Goal: Complete application form: Complete application form

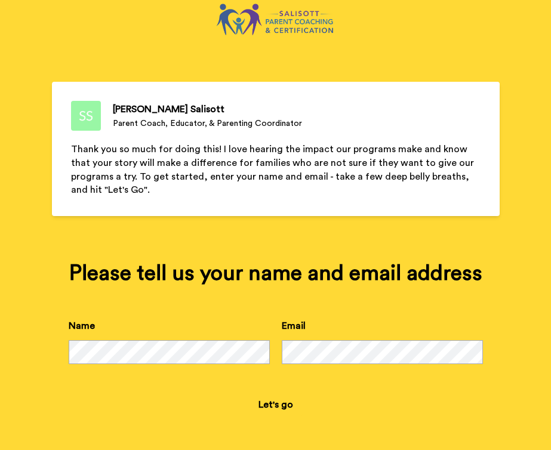
scroll to position [63, 0]
click at [275, 408] on button "Let's go" at bounding box center [276, 404] width 54 height 24
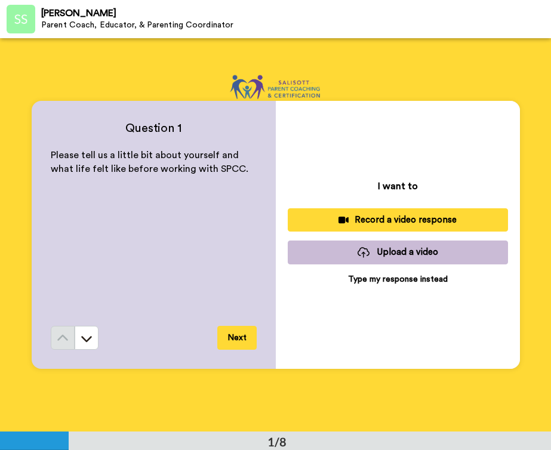
click at [407, 280] on p "Type my response instead" at bounding box center [398, 279] width 100 height 12
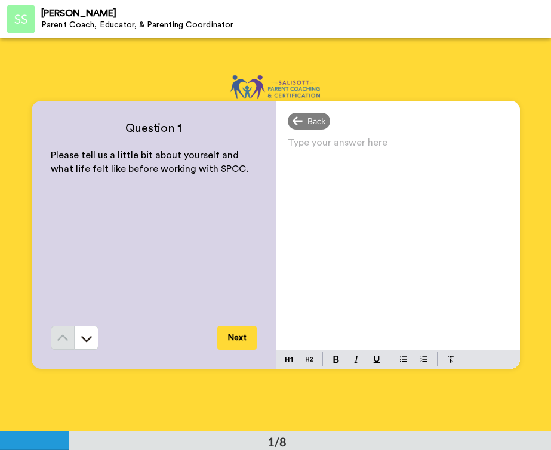
click at [430, 143] on p "Type your answer here ﻿" at bounding box center [397, 147] width 220 height 17
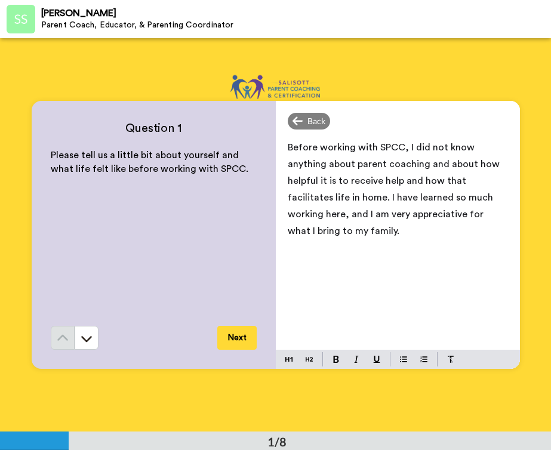
click at [227, 340] on button "Next" at bounding box center [236, 338] width 39 height 24
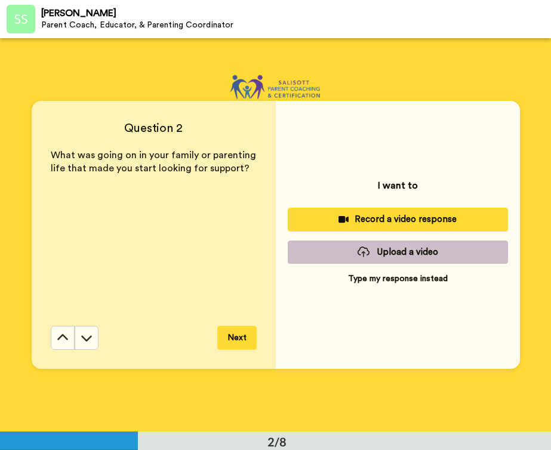
scroll to position [394, 0]
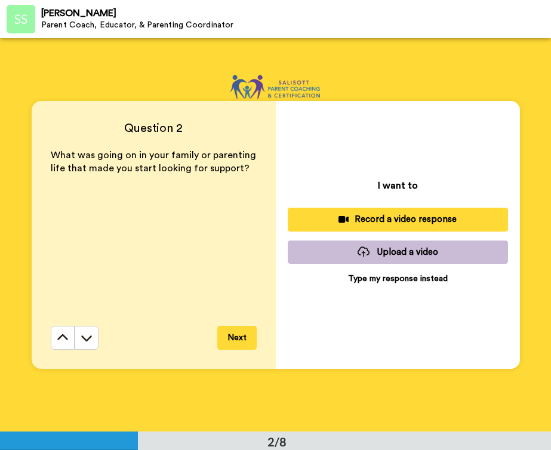
click at [363, 277] on p "Type my response instead" at bounding box center [398, 279] width 100 height 12
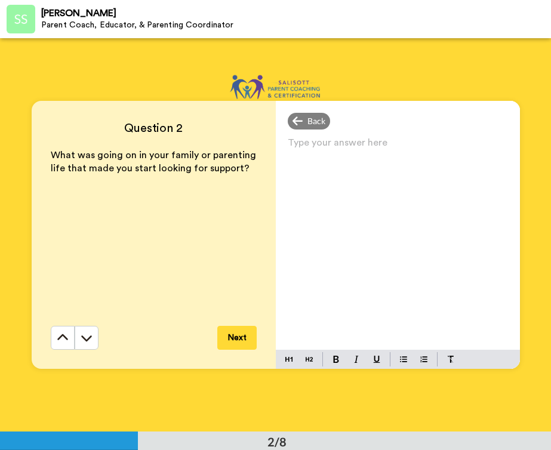
click at [369, 156] on div "Type your answer here ﻿" at bounding box center [398, 241] width 244 height 215
click at [345, 149] on span "I have not specifically l" at bounding box center [337, 148] width 100 height 10
click at [364, 150] on span "I have not specifically l" at bounding box center [337, 148] width 100 height 10
click at [372, 146] on span "I have not specifically l" at bounding box center [337, 148] width 100 height 10
click at [453, 122] on div "Back" at bounding box center [398, 121] width 244 height 17
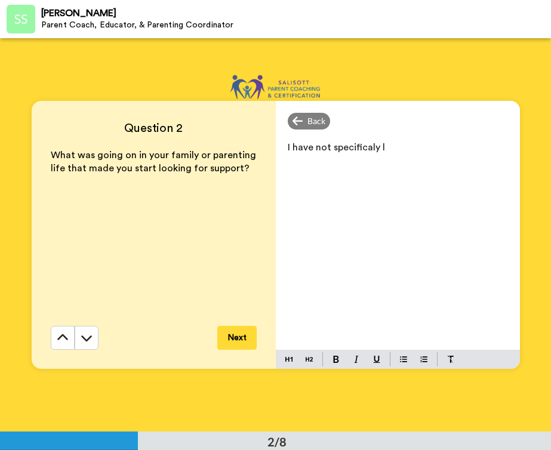
click at [367, 143] on span "I have not specificaly l" at bounding box center [335, 148] width 97 height 10
click at [397, 154] on p "I have not specifically l" at bounding box center [397, 147] width 220 height 17
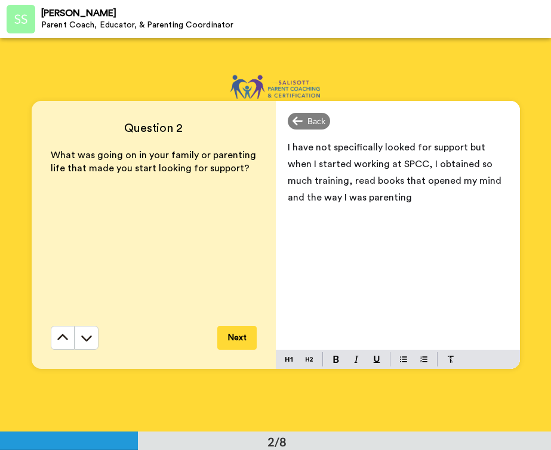
click at [484, 183] on span "I have not specifically looked for support but when I started working at SPCC, …" at bounding box center [395, 173] width 216 height 60
click at [428, 196] on p "I have not specifically looked for support but when I started working at [GEOGR…" at bounding box center [397, 172] width 220 height 67
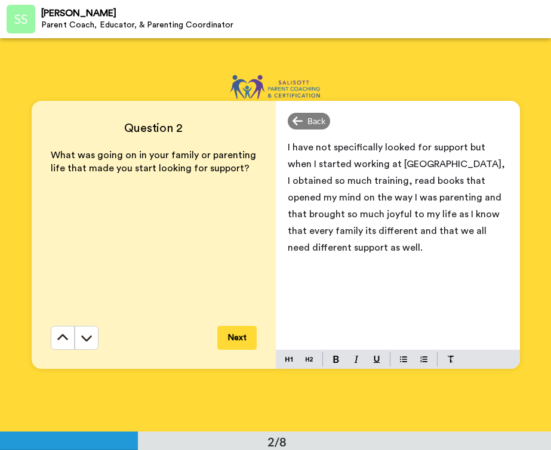
click at [308, 212] on span "I have not specifically looked for support but when I started working at [GEOGR…" at bounding box center [396, 198] width 219 height 110
click at [236, 336] on button "Next" at bounding box center [236, 338] width 39 height 24
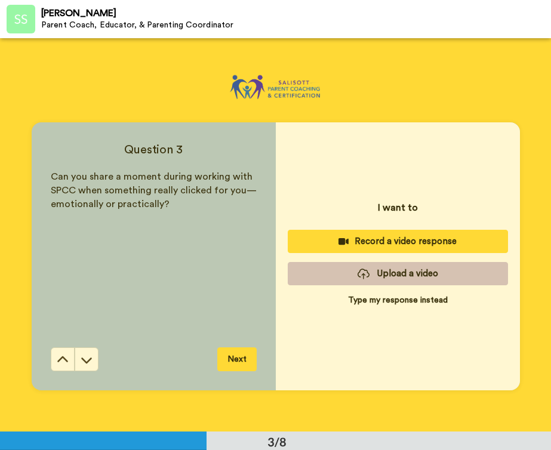
scroll to position [787, 0]
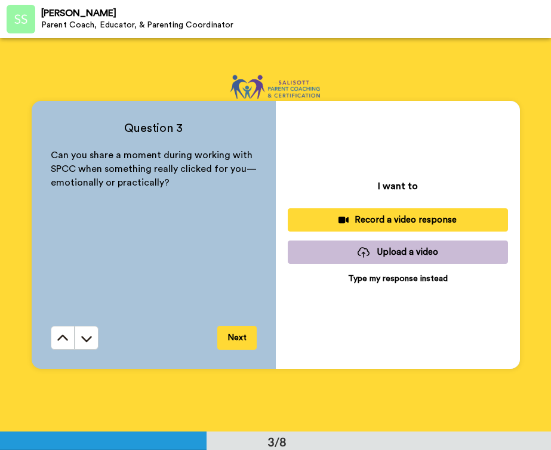
click at [391, 282] on p "Type my response instead" at bounding box center [398, 279] width 100 height 12
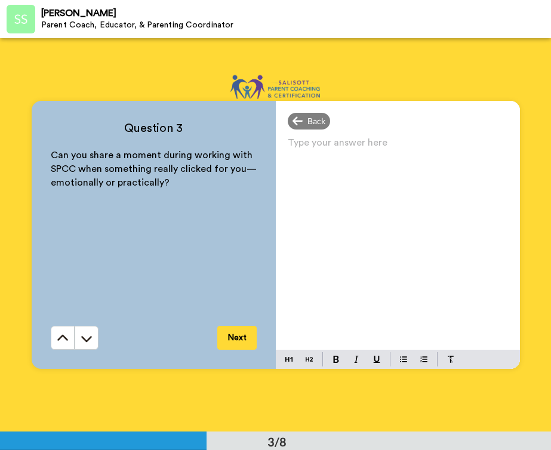
click at [347, 183] on div "Type your answer here ﻿" at bounding box center [398, 241] width 244 height 215
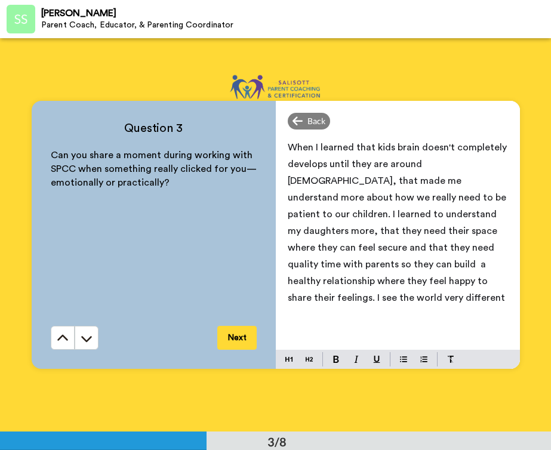
click at [422, 283] on span "When I learned that kids brain doesn't completely develops until they are aroun…" at bounding box center [397, 223] width 221 height 160
click at [425, 307] on div "When I learned that kids brain doesn't completely develops until they are aroun…" at bounding box center [398, 241] width 244 height 215
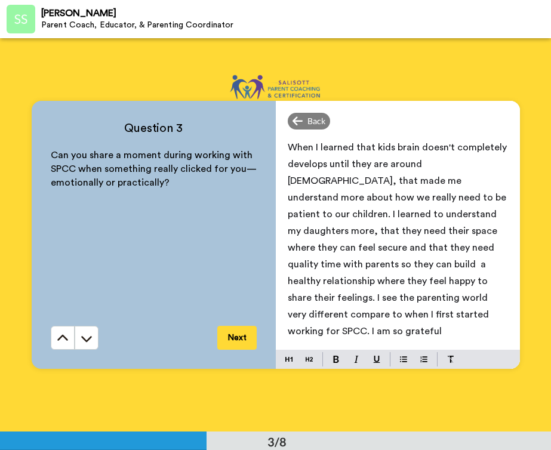
click at [241, 339] on button "Next" at bounding box center [236, 338] width 39 height 24
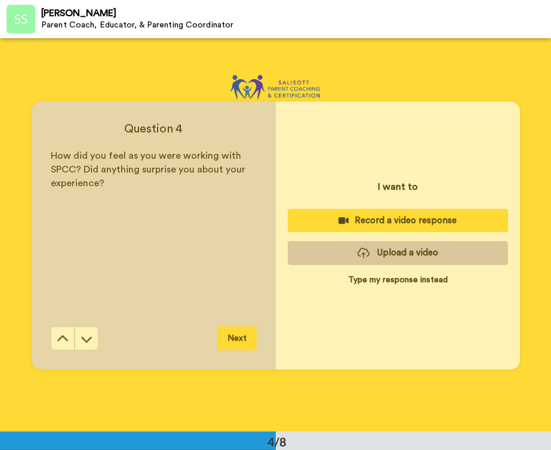
scroll to position [1180, 0]
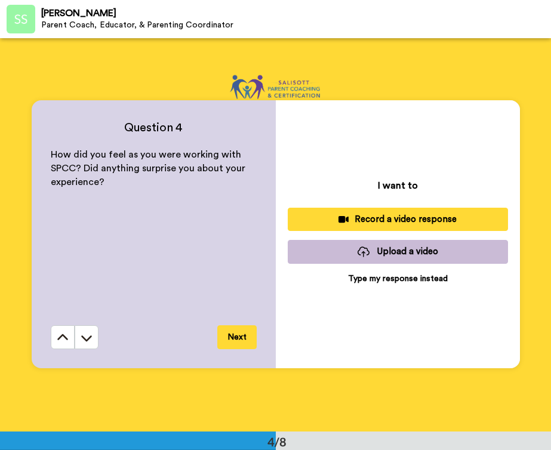
click at [403, 280] on p "Type my response instead" at bounding box center [398, 279] width 100 height 12
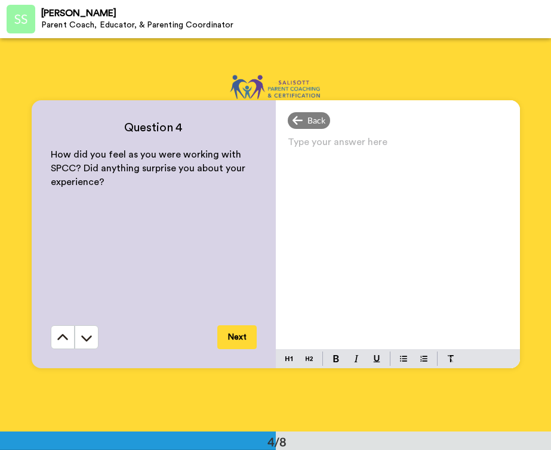
click at [376, 164] on div "Type your answer here ﻿" at bounding box center [398, 241] width 244 height 215
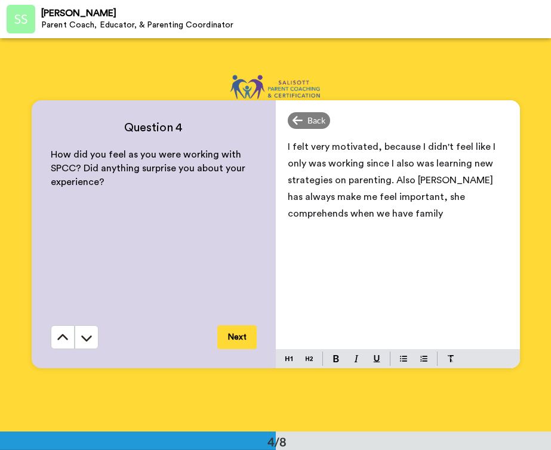
click at [322, 215] on span "I felt very motivated, because I didn't feel like I only was working since I al…" at bounding box center [392, 180] width 210 height 76
click at [389, 224] on div "I felt very motivated, because I didn't feel like I only was working since I al…" at bounding box center [398, 241] width 244 height 215
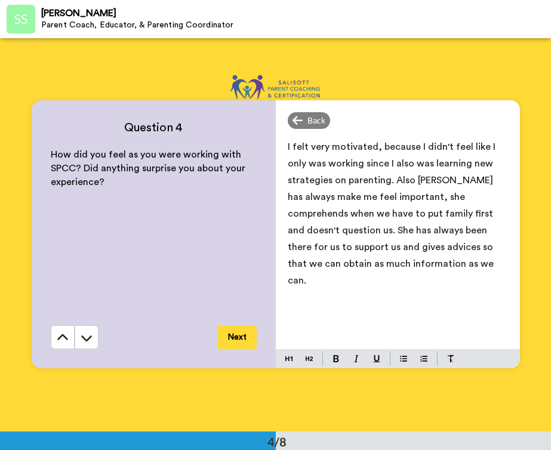
click at [238, 344] on button "Next" at bounding box center [236, 337] width 39 height 24
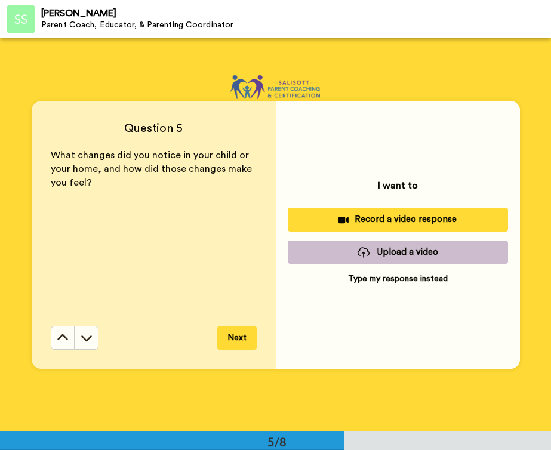
scroll to position [1573, 0]
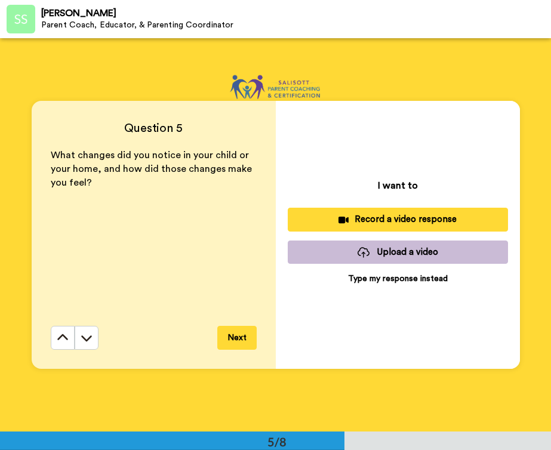
click at [366, 283] on p "Type my response instead" at bounding box center [398, 279] width 100 height 12
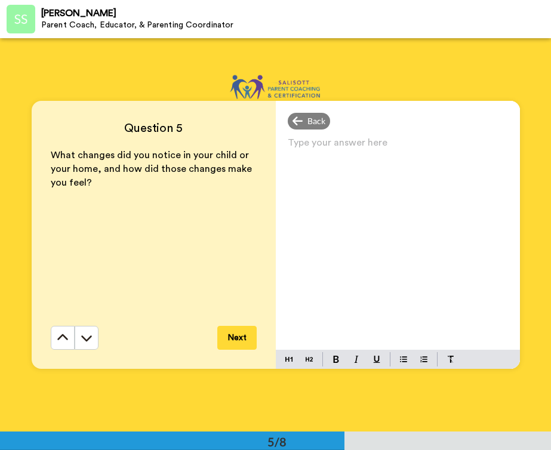
click at [372, 193] on div "Type your answer here ﻿" at bounding box center [398, 241] width 244 height 215
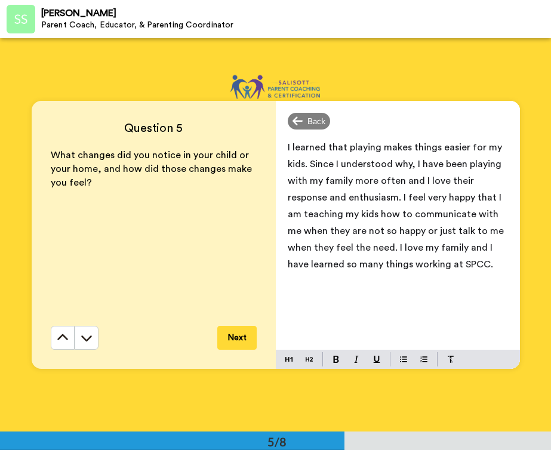
click at [237, 356] on div "Question 5 What changes did you notice in your child or your home, and how did …" at bounding box center [154, 235] width 244 height 268
click at [237, 338] on button "Next" at bounding box center [236, 338] width 39 height 24
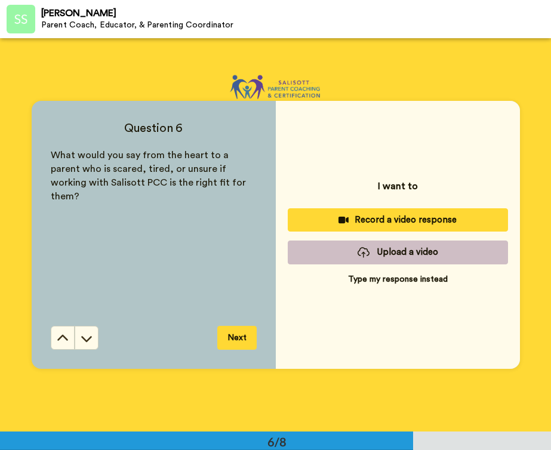
scroll to position [1967, 0]
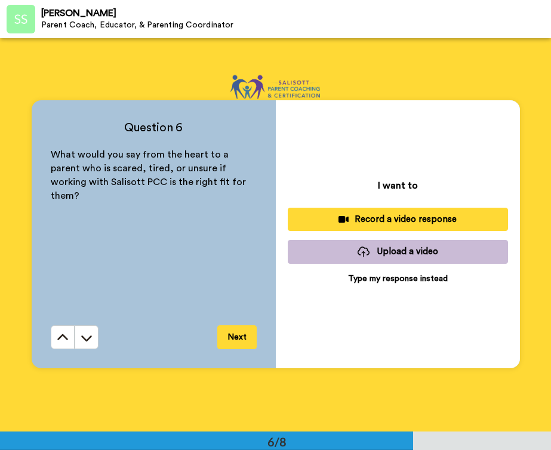
click at [390, 282] on p "Type my response instead" at bounding box center [398, 279] width 100 height 12
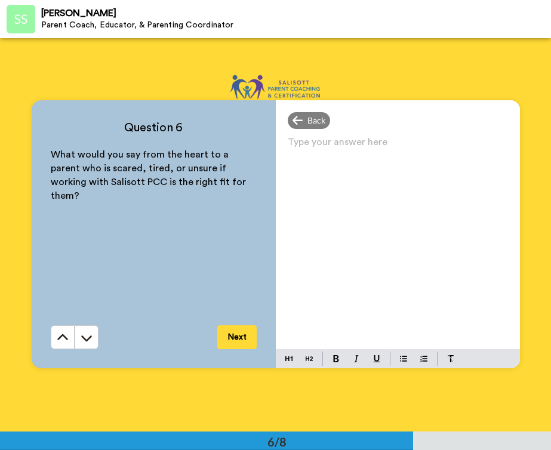
click at [367, 163] on div "Type your answer here ﻿" at bounding box center [398, 241] width 244 height 215
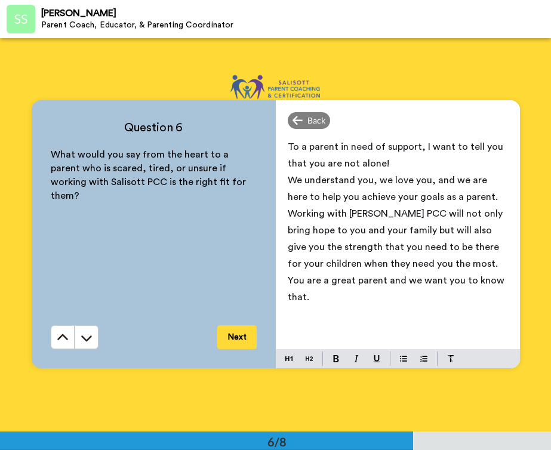
click at [240, 339] on button "Next" at bounding box center [236, 337] width 39 height 24
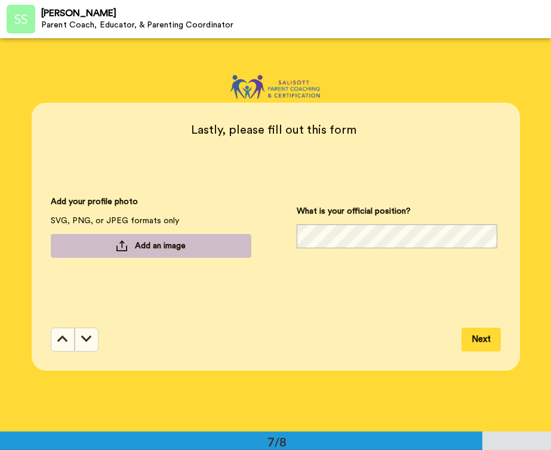
scroll to position [2360, 0]
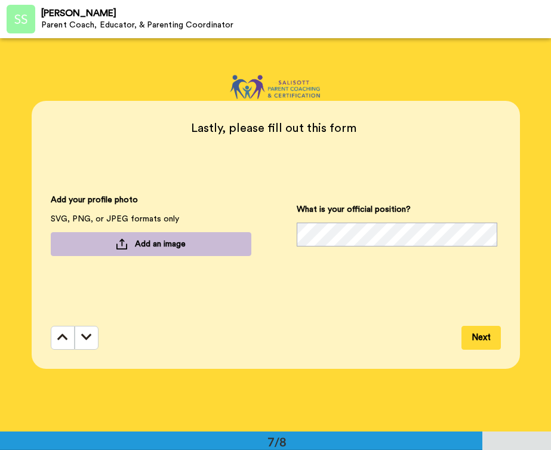
click at [162, 246] on span "Add an image" at bounding box center [160, 244] width 51 height 12
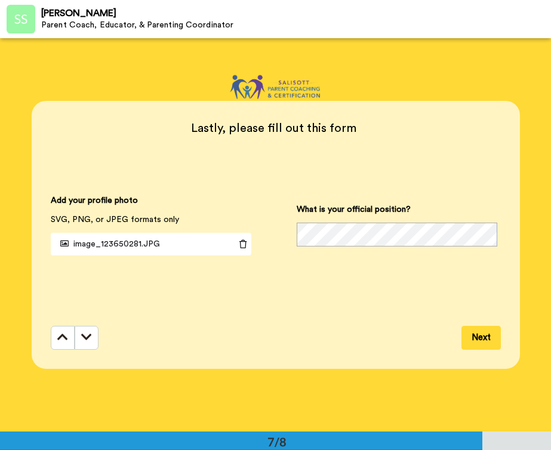
click at [468, 329] on button "Next" at bounding box center [480, 338] width 39 height 24
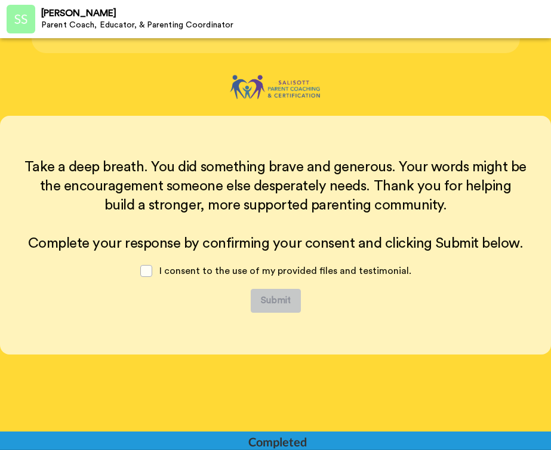
scroll to position [2676, 0]
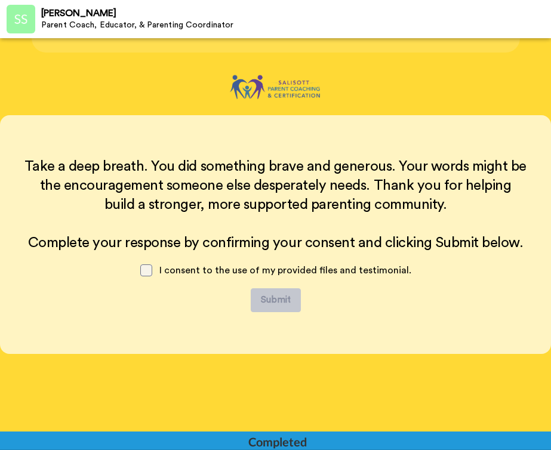
click at [150, 271] on span at bounding box center [146, 270] width 12 height 12
click at [279, 295] on button "Submit" at bounding box center [276, 300] width 50 height 24
